Goal: Information Seeking & Learning: Learn about a topic

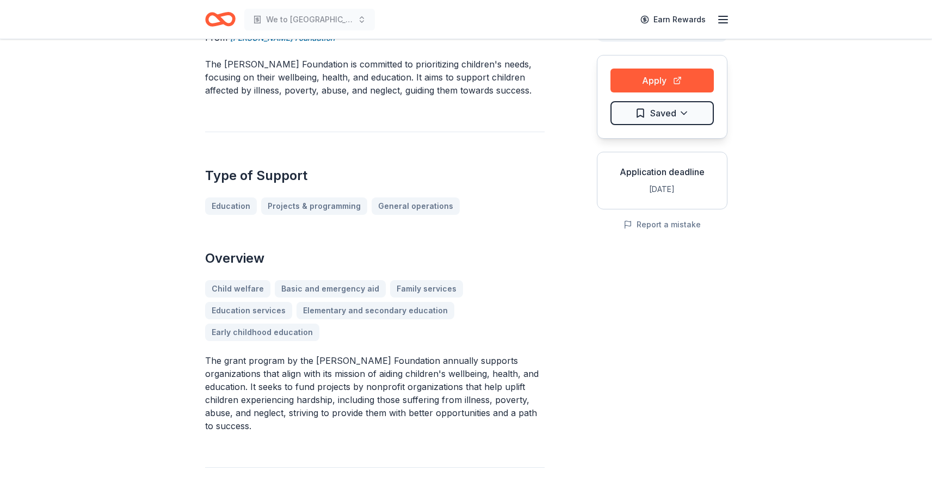
scroll to position [92, 0]
